Goal: Check status: Check status

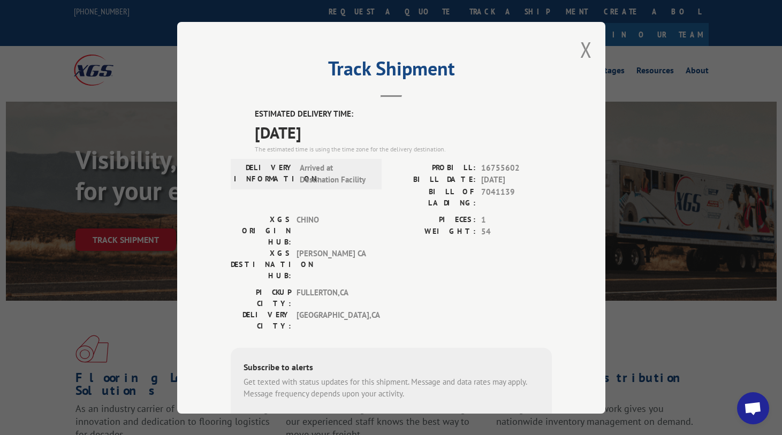
drag, startPoint x: 582, startPoint y: 43, endPoint x: 525, endPoint y: 93, distance: 75.1
click at [582, 43] on button "Close modal" at bounding box center [586, 49] width 12 height 28
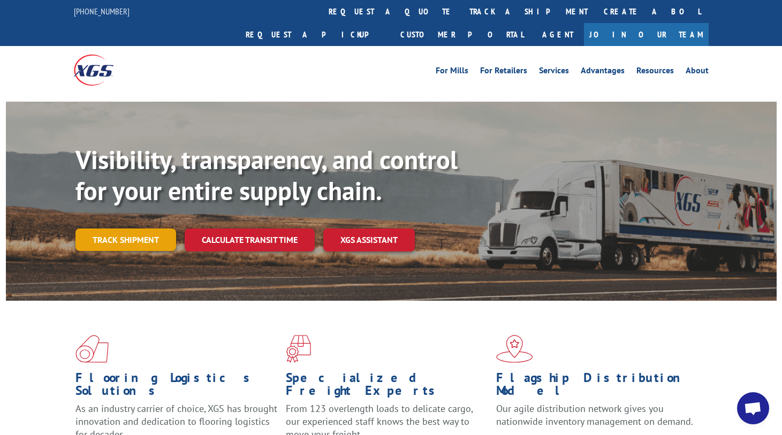
click at [152, 228] on link "Track shipment" at bounding box center [125, 239] width 101 height 22
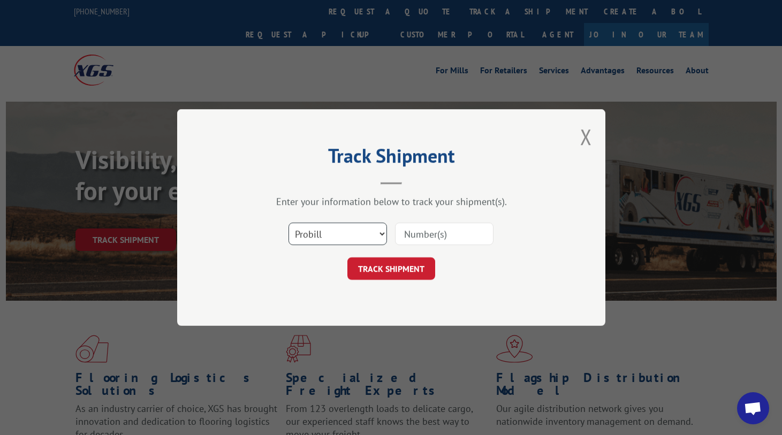
drag, startPoint x: 345, startPoint y: 240, endPoint x: 341, endPoint y: 245, distance: 5.7
click at [345, 240] on select "Select category... Probill BOL PO" at bounding box center [337, 234] width 98 height 22
select select "po"
click at [288, 223] on select "Select category... Probill BOL PO" at bounding box center [337, 234] width 98 height 22
click at [423, 240] on input at bounding box center [444, 234] width 98 height 22
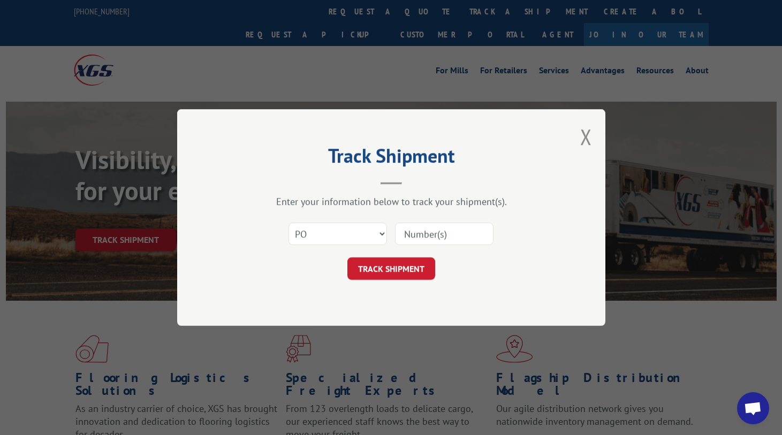
paste input "36530464"
type input "36530464"
click at [413, 272] on button "TRACK SHIPMENT" at bounding box center [391, 268] width 88 height 22
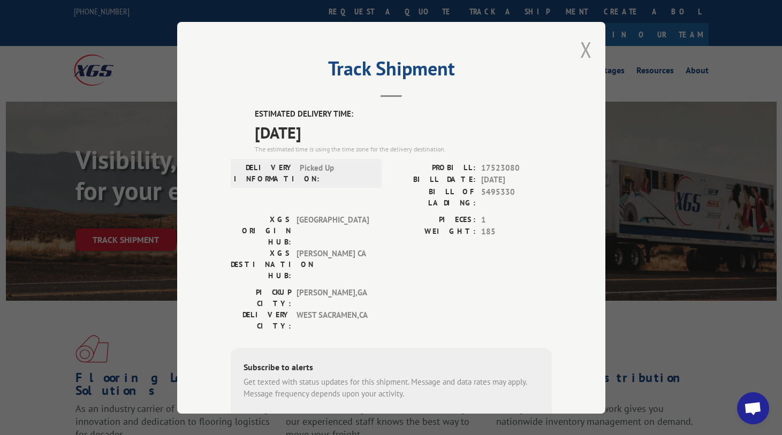
click at [581, 58] on button "Close modal" at bounding box center [586, 49] width 12 height 28
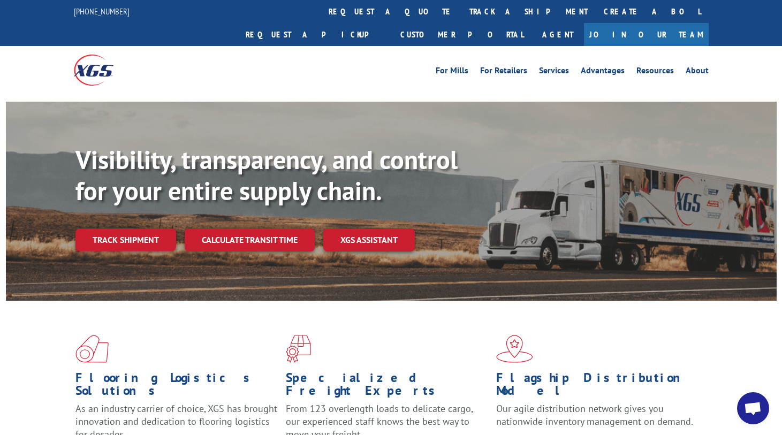
drag, startPoint x: 125, startPoint y: 208, endPoint x: 140, endPoint y: 211, distance: 15.2
click at [125, 228] on link "Track shipment" at bounding box center [125, 239] width 101 height 22
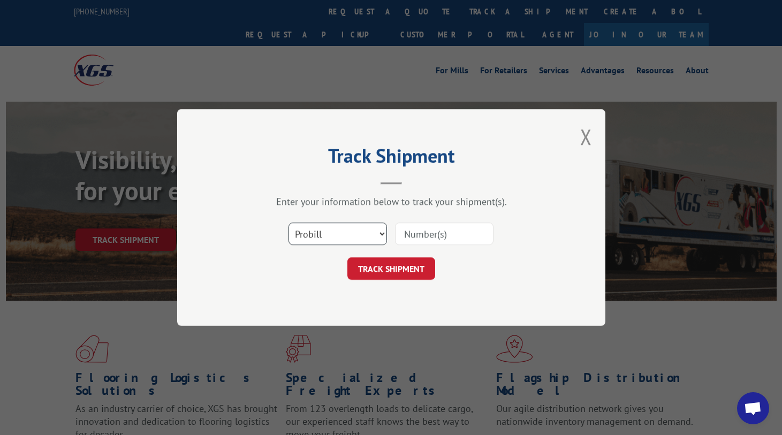
drag, startPoint x: 333, startPoint y: 235, endPoint x: 331, endPoint y: 245, distance: 10.4
click at [333, 235] on select "Select category... Probill BOL PO" at bounding box center [337, 234] width 98 height 22
select select "po"
click at [288, 223] on select "Select category... Probill BOL PO" at bounding box center [337, 234] width 98 height 22
click at [436, 223] on input at bounding box center [444, 234] width 98 height 22
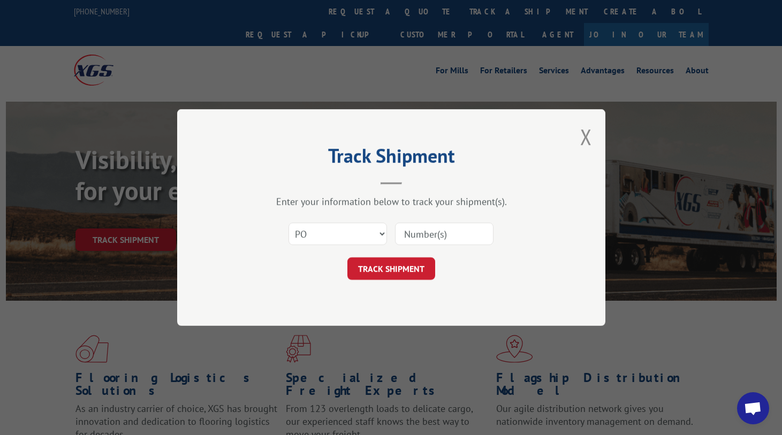
paste input "68546678"
type input "68546678"
click at [412, 261] on button "TRACK SHIPMENT" at bounding box center [391, 268] width 88 height 22
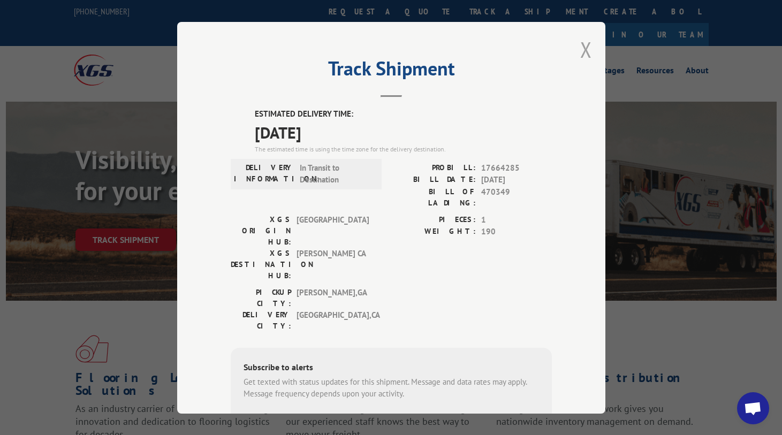
click at [580, 50] on button "Close modal" at bounding box center [586, 49] width 12 height 28
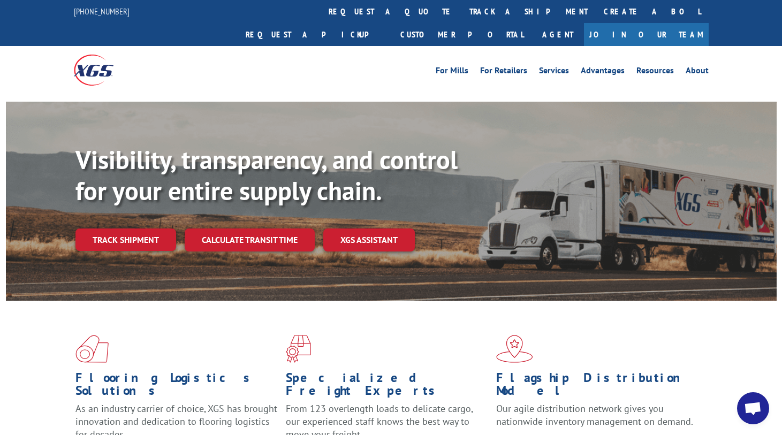
drag, startPoint x: 109, startPoint y: 214, endPoint x: 118, endPoint y: 217, distance: 9.6
click at [109, 228] on link "Track shipment" at bounding box center [125, 239] width 101 height 22
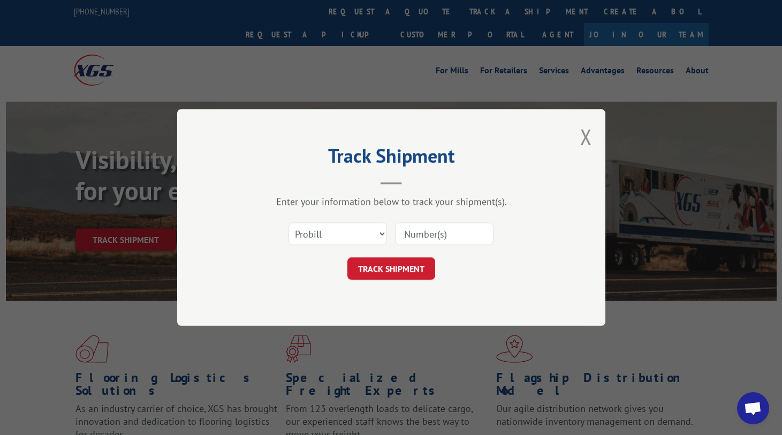
click at [310, 219] on div "Select category... Probill BOL PO" at bounding box center [391, 233] width 321 height 35
drag, startPoint x: 323, startPoint y: 239, endPoint x: 321, endPoint y: 246, distance: 7.7
click at [323, 239] on select "Select category... Probill BOL PO" at bounding box center [337, 234] width 98 height 22
select select "bol"
click at [288, 223] on select "Select category... Probill BOL PO" at bounding box center [337, 234] width 98 height 22
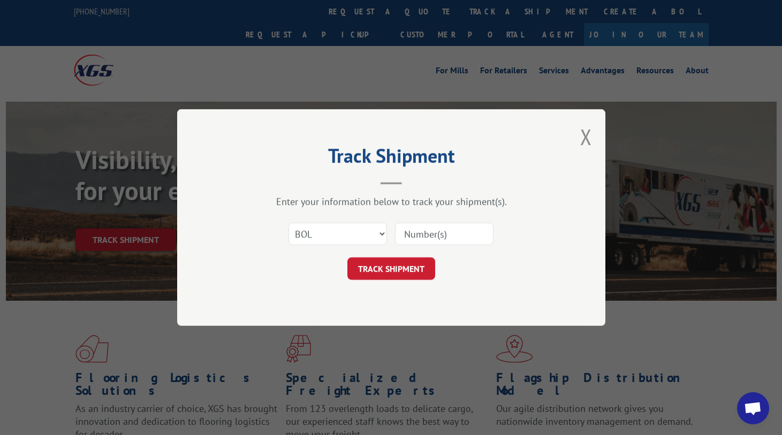
click at [418, 243] on input at bounding box center [444, 234] width 98 height 22
paste input "43517808"
type input "43517808"
click at [409, 271] on button "TRACK SHIPMENT" at bounding box center [391, 268] width 88 height 22
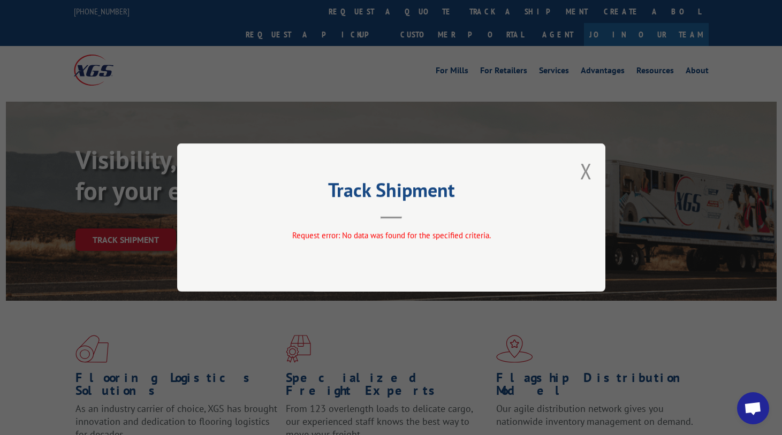
drag, startPoint x: 584, startPoint y: 167, endPoint x: 238, endPoint y: 164, distance: 346.2
click at [582, 169] on button "Close modal" at bounding box center [586, 171] width 12 height 28
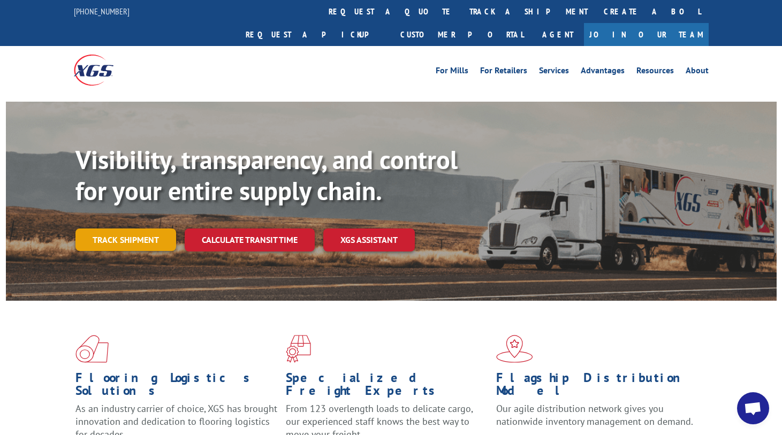
click at [92, 228] on link "Track shipment" at bounding box center [125, 239] width 101 height 22
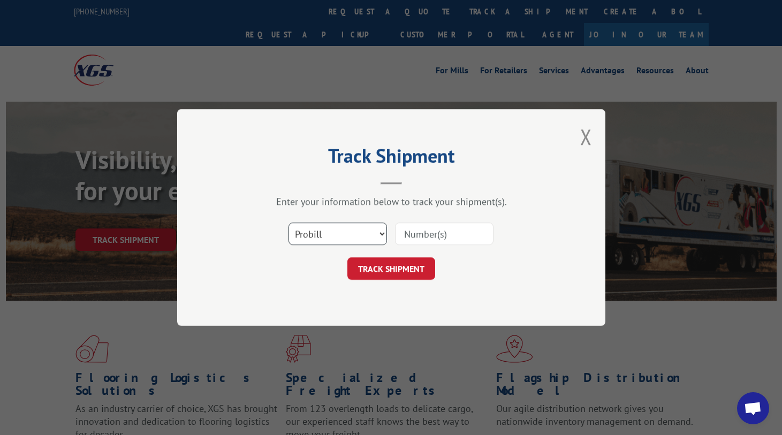
click at [344, 228] on select "Select category... Probill BOL PO" at bounding box center [337, 234] width 98 height 22
select select "po"
click at [288, 223] on select "Select category... Probill BOL PO" at bounding box center [337, 234] width 98 height 22
click at [441, 239] on input at bounding box center [444, 234] width 98 height 22
paste input "88536887"
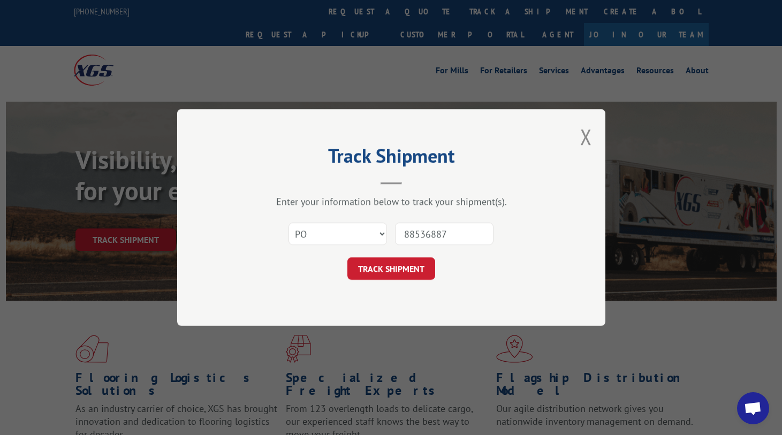
type input "88536887"
click at [431, 288] on div "Track Shipment Enter your information below to track your shipment(s). Select c…" at bounding box center [391, 217] width 428 height 217
click at [418, 270] on button "TRACK SHIPMENT" at bounding box center [391, 268] width 88 height 22
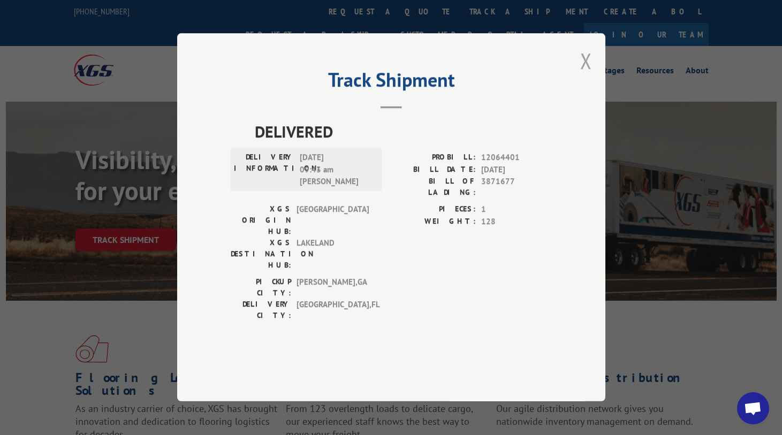
click at [583, 75] on button "Close modal" at bounding box center [586, 61] width 12 height 28
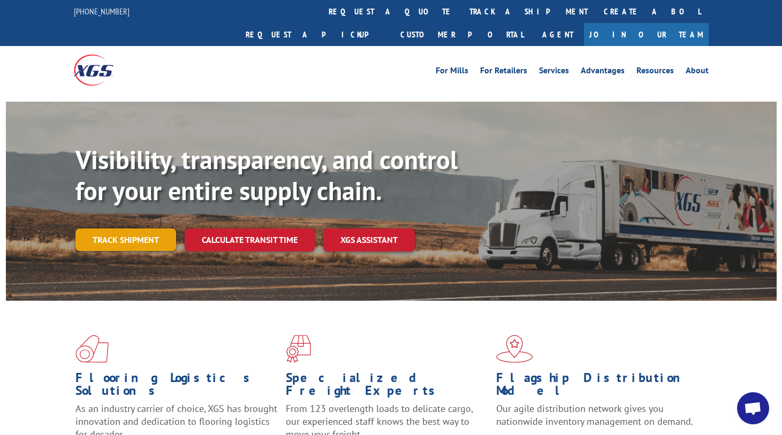
drag, startPoint x: 136, startPoint y: 213, endPoint x: 152, endPoint y: 213, distance: 15.5
click at [138, 228] on link "Track shipment" at bounding box center [125, 239] width 101 height 22
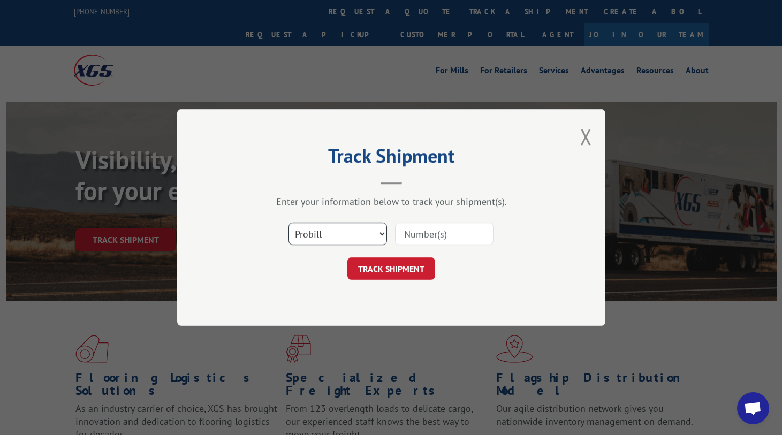
drag, startPoint x: 335, startPoint y: 239, endPoint x: 337, endPoint y: 245, distance: 5.8
click at [335, 239] on select "Select category... Probill BOL PO" at bounding box center [337, 234] width 98 height 22
select select "po"
click at [288, 223] on select "Select category... Probill BOL PO" at bounding box center [337, 234] width 98 height 22
click at [434, 235] on input at bounding box center [444, 234] width 98 height 22
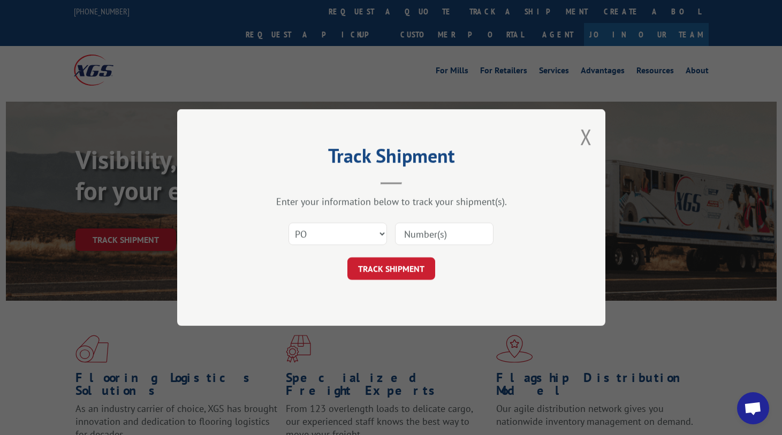
paste input "74538868"
type input "74538868"
drag, startPoint x: 415, startPoint y: 284, endPoint x: 425, endPoint y: 282, distance: 9.9
click at [415, 283] on div "Track Shipment Enter your information below to track your shipment(s). Select c…" at bounding box center [391, 217] width 428 height 217
click at [414, 273] on button "TRACK SHIPMENT" at bounding box center [391, 268] width 88 height 22
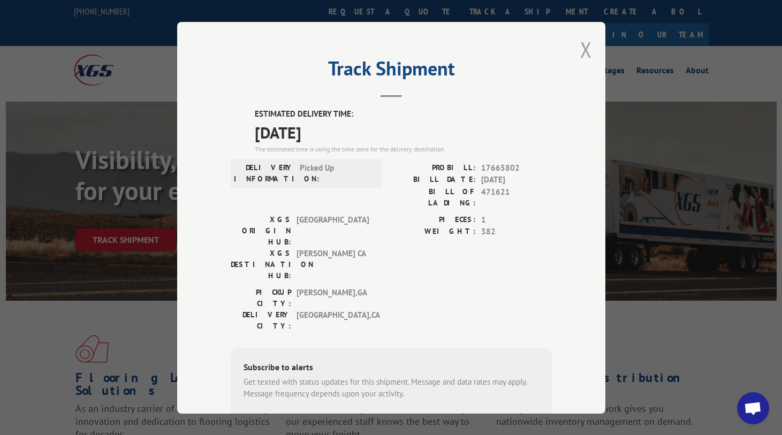
click at [586, 49] on button "Close modal" at bounding box center [586, 49] width 12 height 28
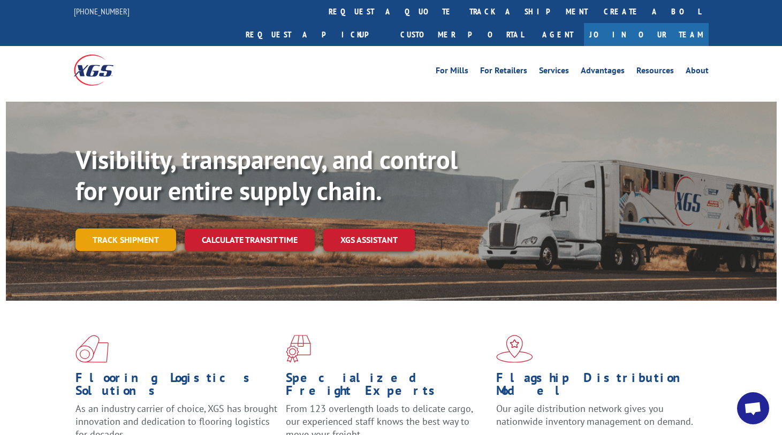
click at [125, 228] on link "Track shipment" at bounding box center [125, 239] width 101 height 22
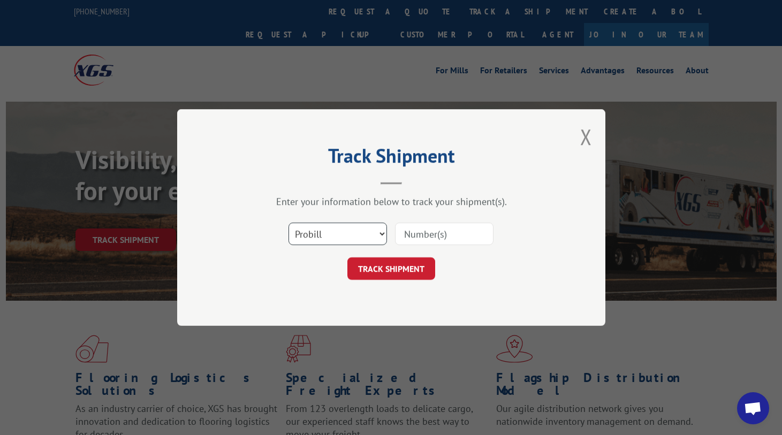
drag, startPoint x: 309, startPoint y: 235, endPoint x: 308, endPoint y: 244, distance: 8.6
click at [309, 235] on select "Select category... Probill BOL PO" at bounding box center [337, 234] width 98 height 22
select select "po"
click at [288, 223] on select "Select category... Probill BOL PO" at bounding box center [337, 234] width 98 height 22
click at [440, 228] on input at bounding box center [444, 234] width 98 height 22
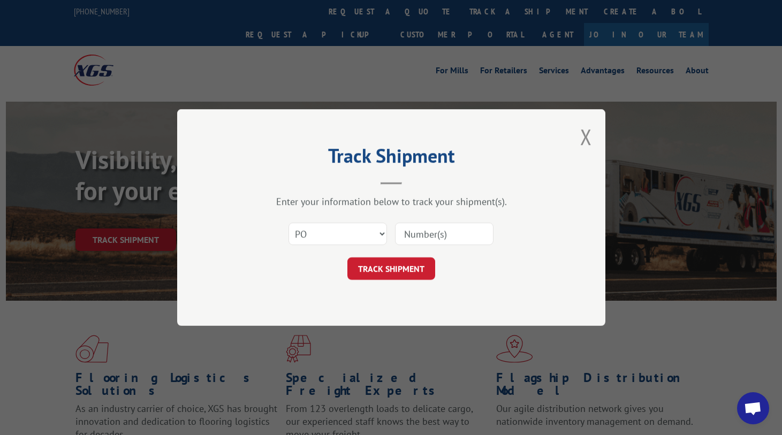
paste input "43517806"
type input "43517806"
click at [417, 273] on button "TRACK SHIPMENT" at bounding box center [391, 268] width 88 height 22
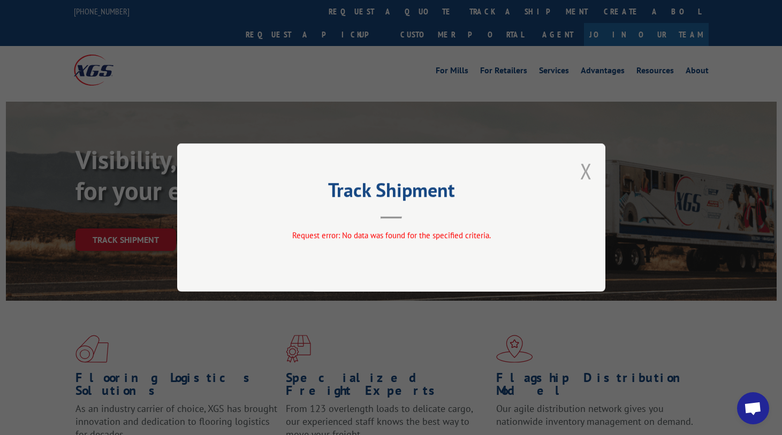
click at [582, 178] on button "Close modal" at bounding box center [586, 171] width 12 height 28
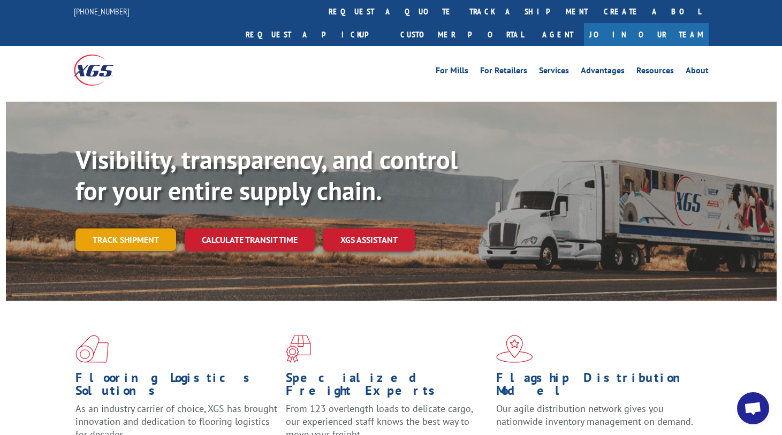
click at [128, 228] on link "Track shipment" at bounding box center [125, 239] width 101 height 22
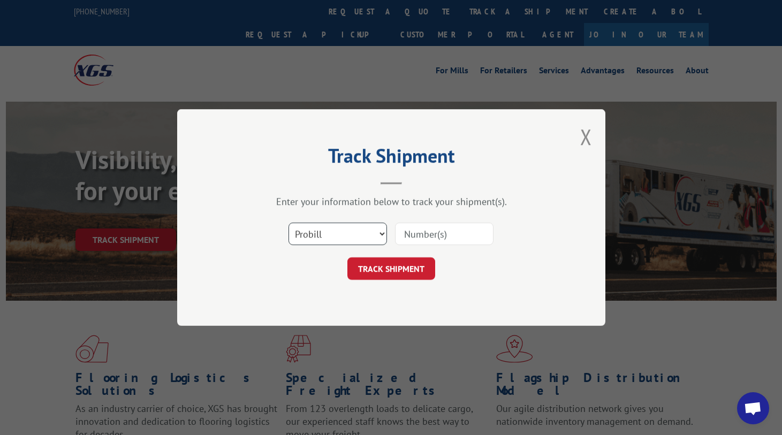
click at [368, 232] on select "Select category... Probill BOL PO" at bounding box center [337, 234] width 98 height 22
select select "po"
click at [288, 223] on select "Select category... Probill BOL PO" at bounding box center [337, 234] width 98 height 22
click at [435, 230] on input at bounding box center [444, 234] width 98 height 22
paste input "49522268"
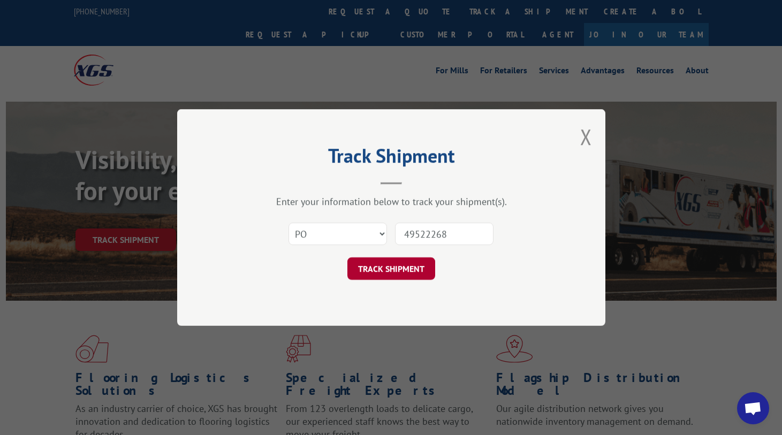
type input "49522268"
click at [403, 270] on button "TRACK SHIPMENT" at bounding box center [391, 268] width 88 height 22
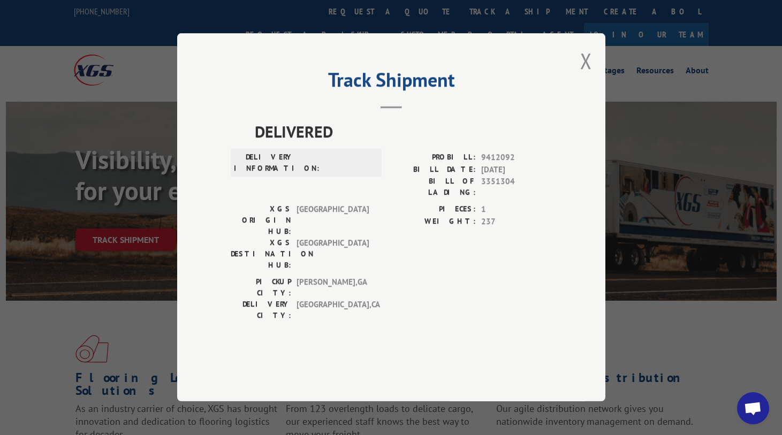
drag, startPoint x: 586, startPoint y: 95, endPoint x: 516, endPoint y: 110, distance: 71.7
click at [585, 75] on button "Close modal" at bounding box center [586, 61] width 12 height 28
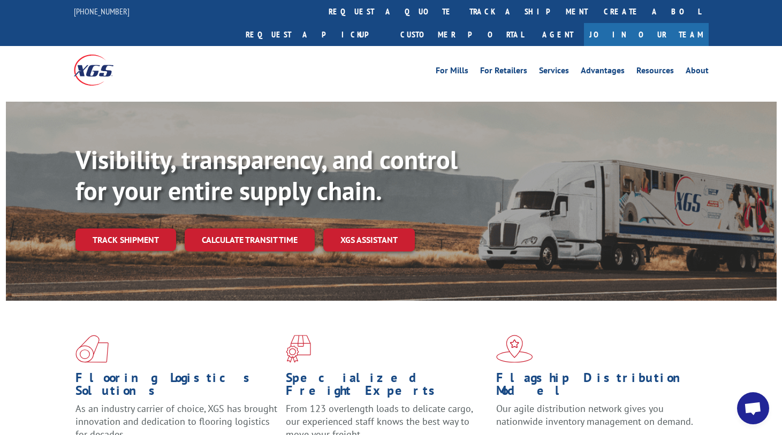
drag, startPoint x: 141, startPoint y: 217, endPoint x: 222, endPoint y: 208, distance: 81.8
click at [141, 228] on link "Track shipment" at bounding box center [125, 239] width 101 height 22
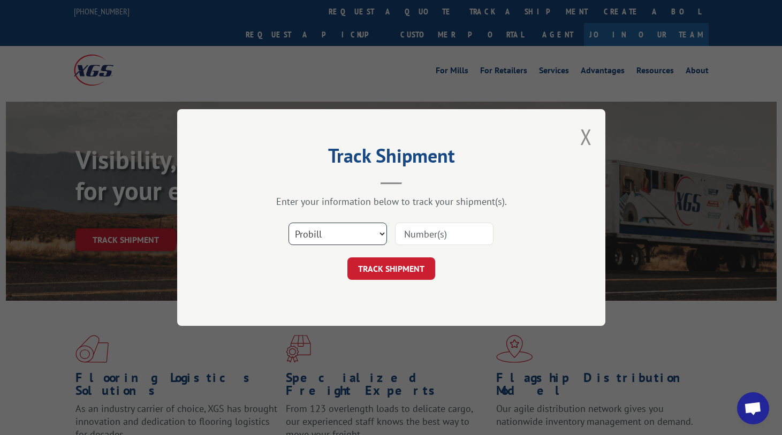
click at [360, 231] on select "Select category... Probill BOL PO" at bounding box center [337, 234] width 98 height 22
select select "po"
click at [288, 223] on select "Select category... Probill BOL PO" at bounding box center [337, 234] width 98 height 22
click at [431, 237] on input at bounding box center [444, 234] width 98 height 22
paste input "43517805"
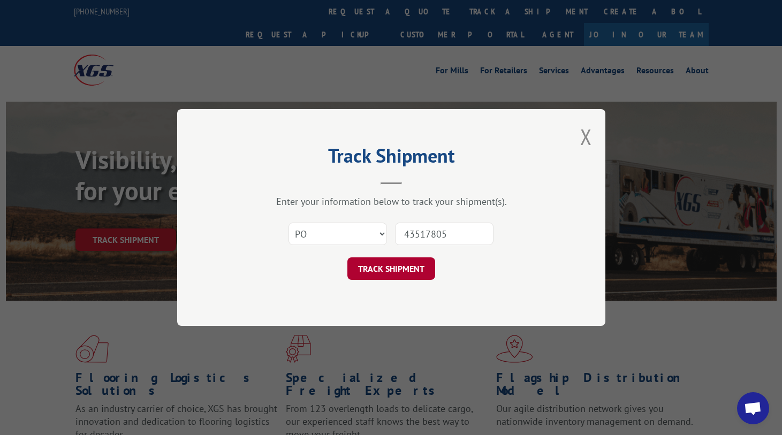
type input "43517805"
click at [419, 263] on button "TRACK SHIPMENT" at bounding box center [391, 268] width 88 height 22
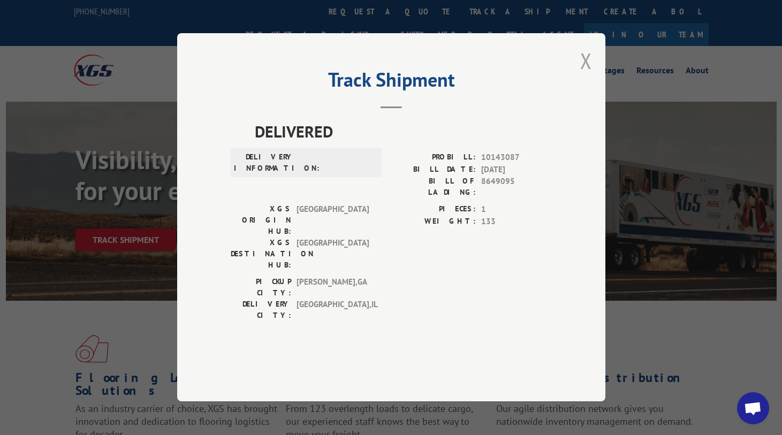
click at [591, 75] on button "Close modal" at bounding box center [586, 61] width 12 height 28
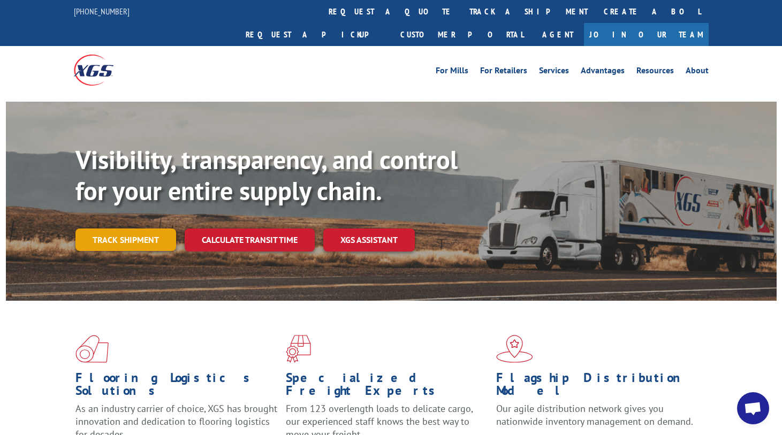
click at [138, 228] on link "Track shipment" at bounding box center [125, 239] width 101 height 22
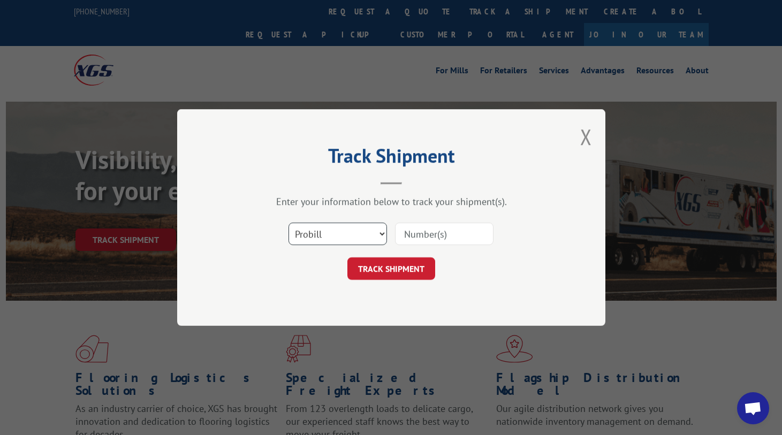
drag, startPoint x: 335, startPoint y: 232, endPoint x: 329, endPoint y: 240, distance: 10.0
click at [335, 232] on select "Select category... Probill BOL PO" at bounding box center [337, 234] width 98 height 22
select select "po"
click at [288, 223] on select "Select category... Probill BOL PO" at bounding box center [337, 234] width 98 height 22
click at [436, 234] on input at bounding box center [444, 234] width 98 height 22
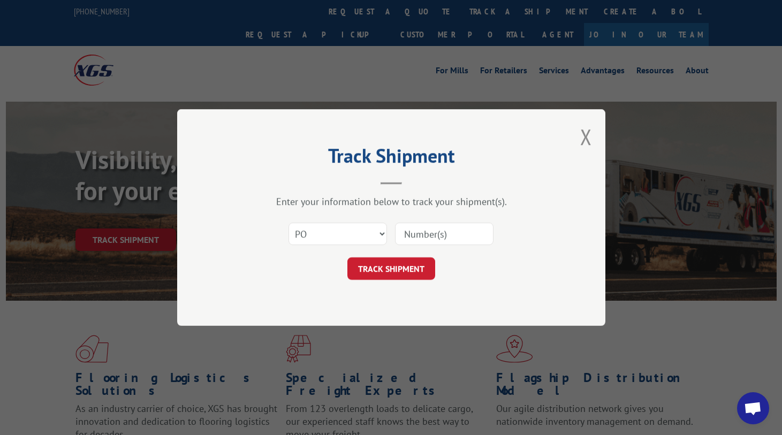
paste input "49522263"
type input "49522263"
click at [408, 267] on button "TRACK SHIPMENT" at bounding box center [391, 268] width 88 height 22
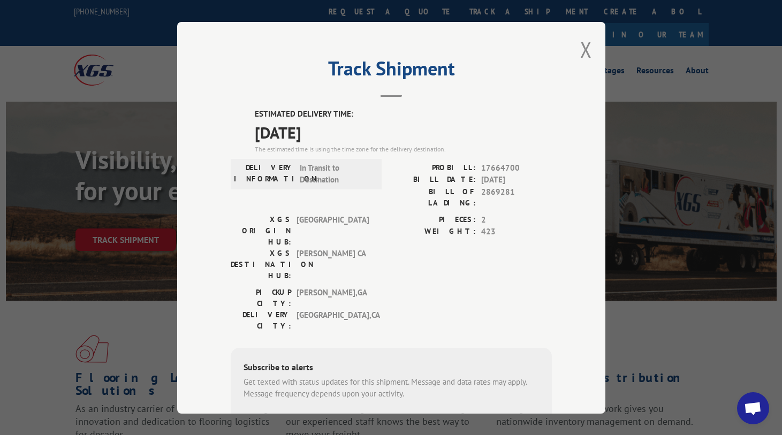
click at [575, 51] on div "Track Shipment ESTIMATED DELIVERY TIME: [DATE] The estimated time is using the …" at bounding box center [391, 218] width 428 height 392
click at [582, 54] on button "Close modal" at bounding box center [586, 49] width 12 height 28
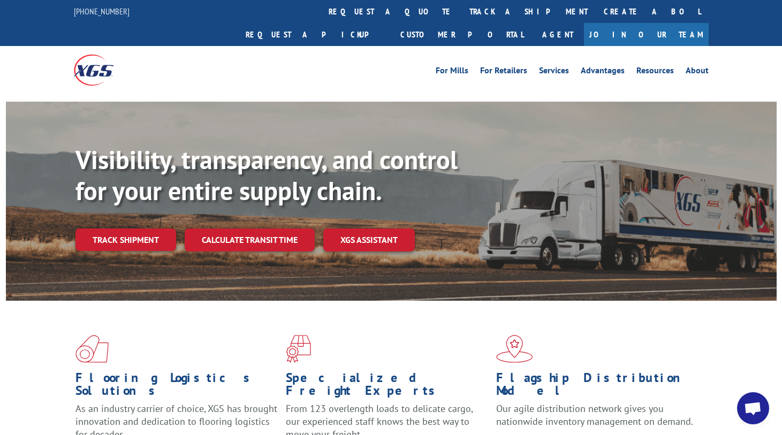
drag, startPoint x: 126, startPoint y: 217, endPoint x: 176, endPoint y: 222, distance: 50.0
click at [127, 228] on link "Track shipment" at bounding box center [125, 239] width 101 height 22
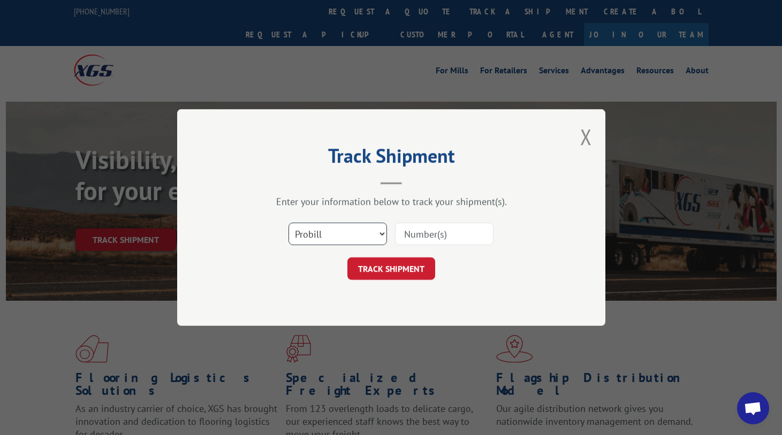
click at [365, 233] on select "Select category... Probill BOL PO" at bounding box center [337, 234] width 98 height 22
select select "po"
click at [288, 223] on select "Select category... Probill BOL PO" at bounding box center [337, 234] width 98 height 22
click at [429, 240] on input at bounding box center [444, 234] width 98 height 22
paste input "97510132"
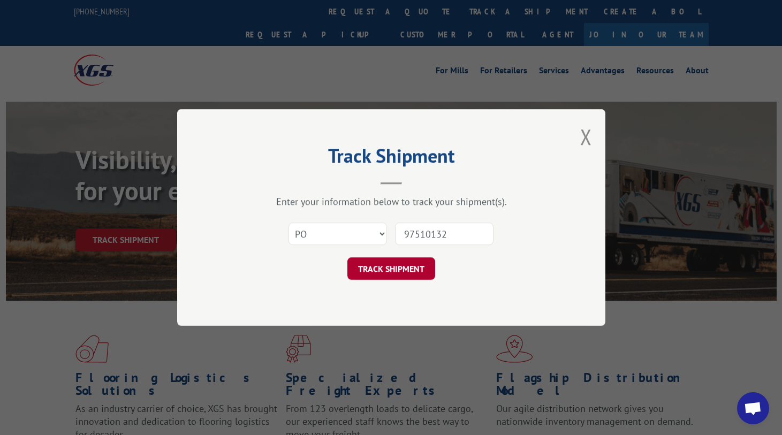
type input "97510132"
click at [414, 273] on button "TRACK SHIPMENT" at bounding box center [391, 268] width 88 height 22
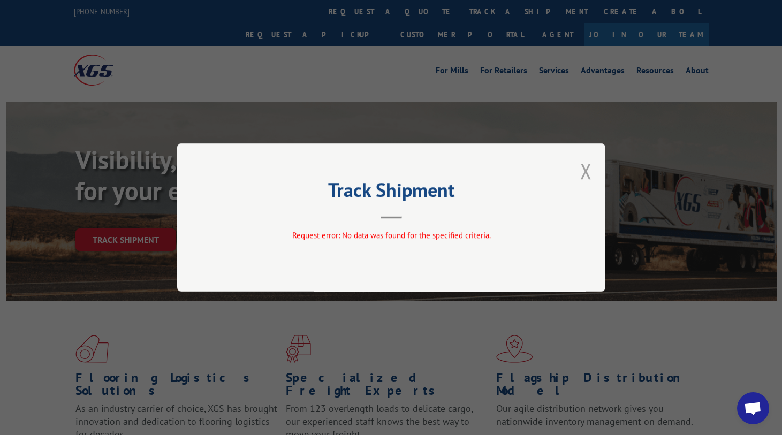
click at [584, 171] on button "Close modal" at bounding box center [586, 171] width 12 height 28
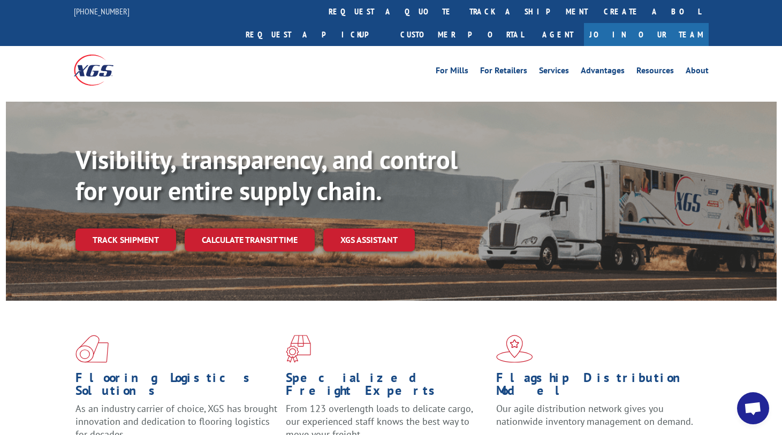
click at [131, 228] on link "Track shipment" at bounding box center [125, 239] width 101 height 22
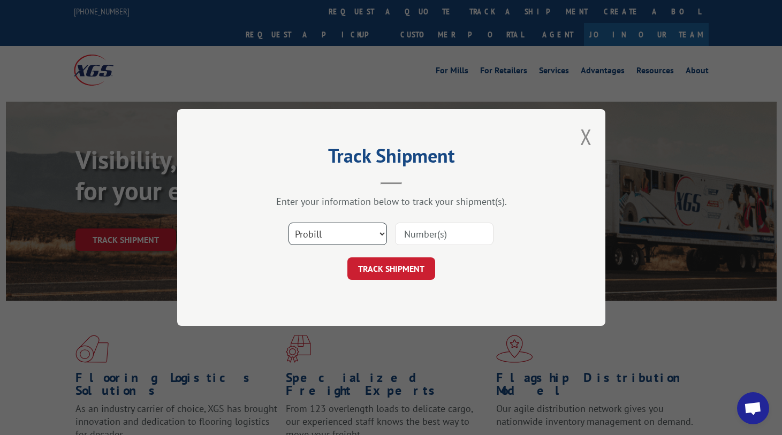
click at [330, 238] on select "Select category... Probill BOL PO" at bounding box center [337, 234] width 98 height 22
select select "po"
click at [288, 223] on select "Select category... Probill BOL PO" at bounding box center [337, 234] width 98 height 22
click at [436, 239] on input at bounding box center [444, 234] width 98 height 22
paste input "68546742"
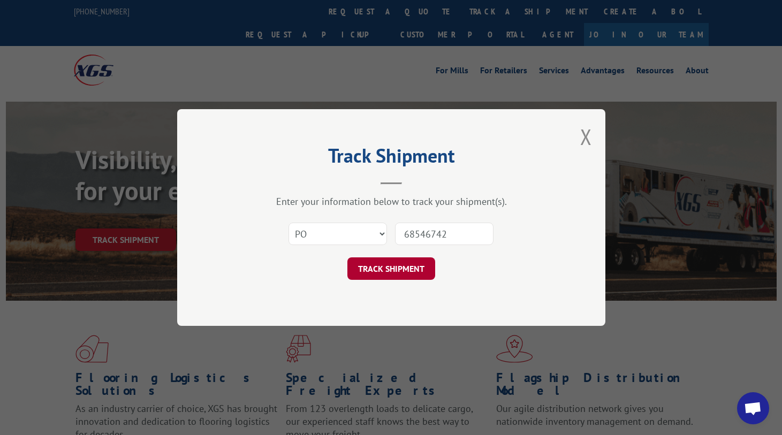
type input "68546742"
click at [409, 271] on button "TRACK SHIPMENT" at bounding box center [391, 268] width 88 height 22
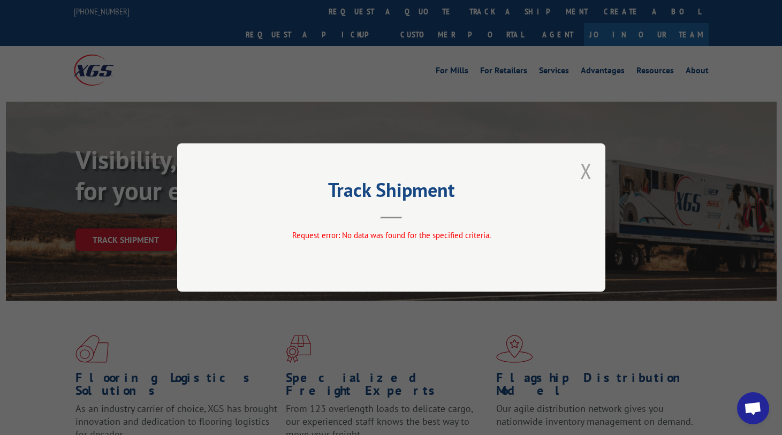
click at [582, 171] on button "Close modal" at bounding box center [586, 171] width 12 height 28
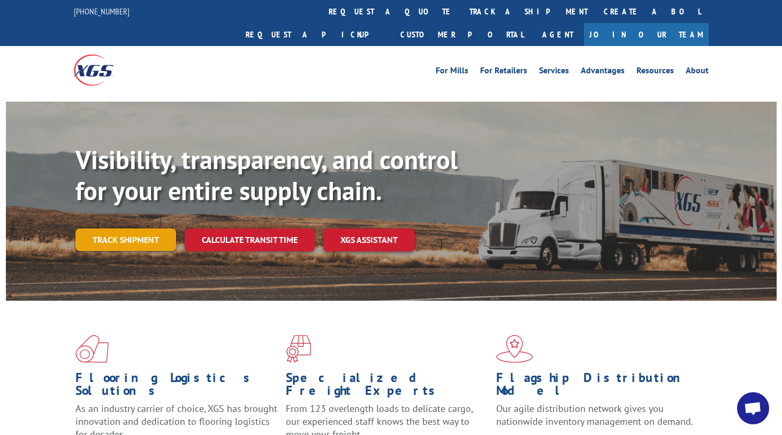
click at [108, 228] on link "Track shipment" at bounding box center [125, 239] width 101 height 22
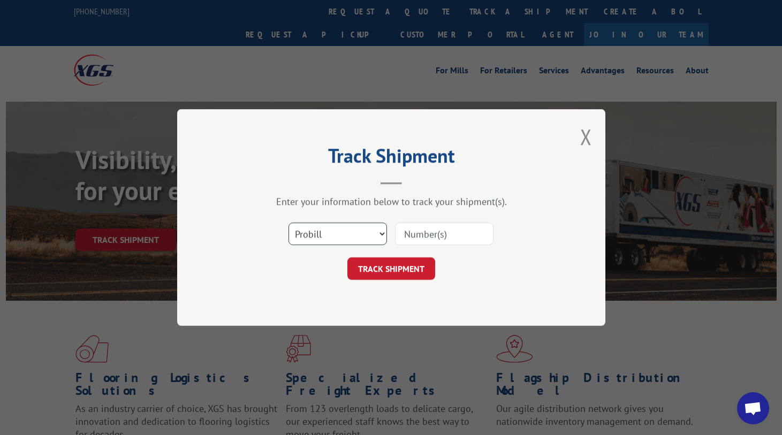
drag, startPoint x: 371, startPoint y: 227, endPoint x: 363, endPoint y: 247, distance: 21.1
click at [371, 228] on select "Select category... Probill BOL PO" at bounding box center [337, 234] width 98 height 22
select select "po"
click at [288, 223] on select "Select category... Probill BOL PO" at bounding box center [337, 234] width 98 height 22
click at [418, 246] on div at bounding box center [444, 234] width 98 height 25
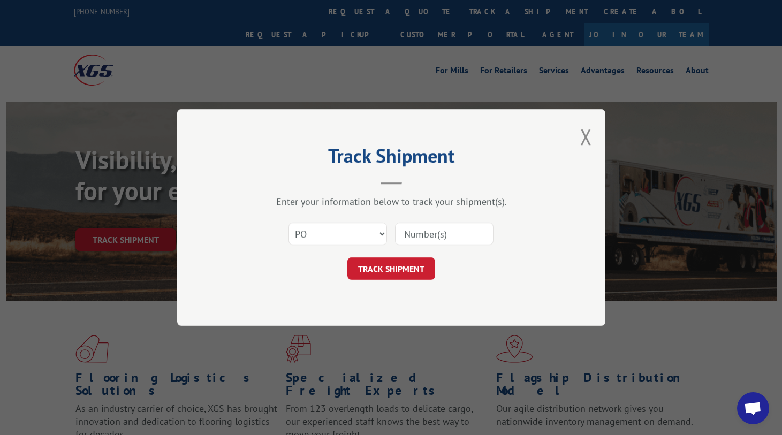
click at [423, 240] on input at bounding box center [444, 234] width 98 height 22
paste input "74538879"
type input "74538879"
click at [401, 265] on button "TRACK SHIPMENT" at bounding box center [391, 268] width 88 height 22
